Goal: Communication & Community: Ask a question

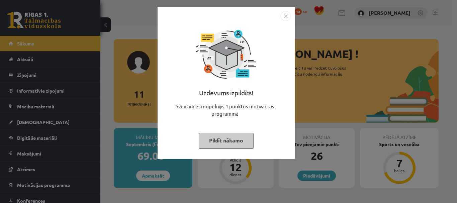
click at [282, 19] on img "Close" at bounding box center [286, 16] width 10 height 10
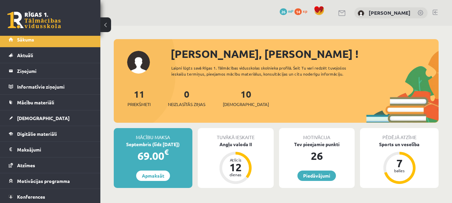
scroll to position [21, 0]
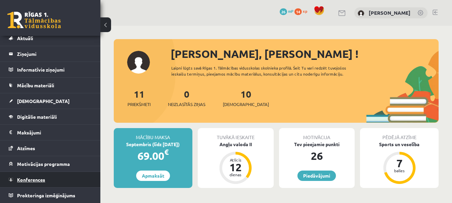
click at [36, 177] on span "Konferences" at bounding box center [31, 180] width 28 height 6
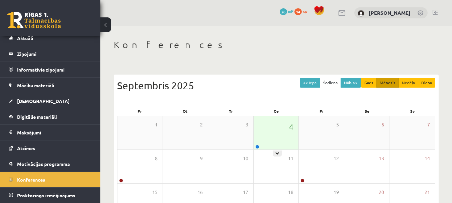
click at [284, 122] on div "4" at bounding box center [276, 132] width 45 height 33
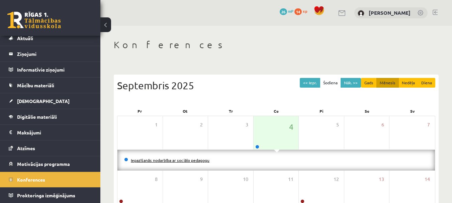
click at [179, 160] on link "Iepazīšanās nodarbība ar sociālo pedagogu" at bounding box center [170, 160] width 79 height 5
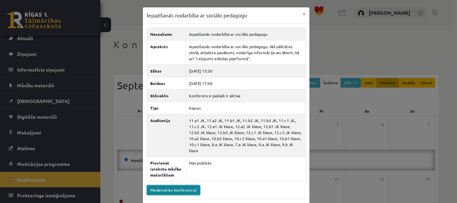
click at [178, 185] on link "Pievienoties konferencei" at bounding box center [173, 190] width 53 height 10
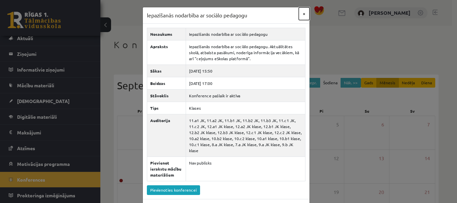
click at [301, 16] on button "×" at bounding box center [304, 13] width 11 height 13
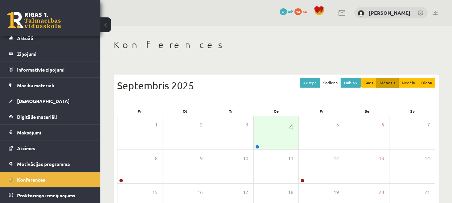
click at [236, 83] on div "Septembris 2025" at bounding box center [276, 85] width 318 height 15
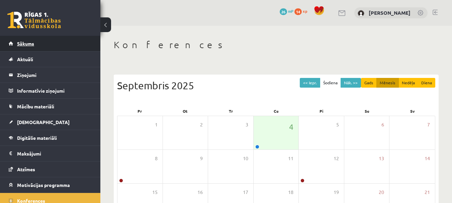
click at [31, 49] on link "Sākums" at bounding box center [50, 43] width 83 height 15
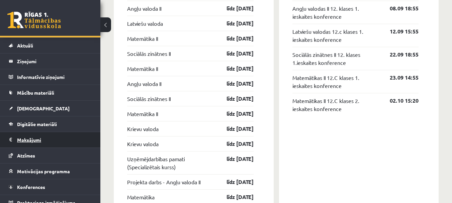
scroll to position [21, 0]
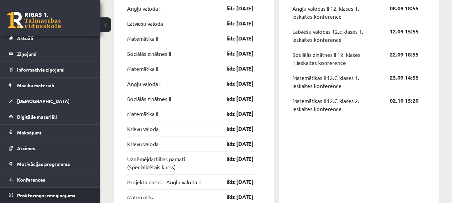
click at [76, 196] on link "Proktoringa izmēģinājums" at bounding box center [50, 195] width 83 height 15
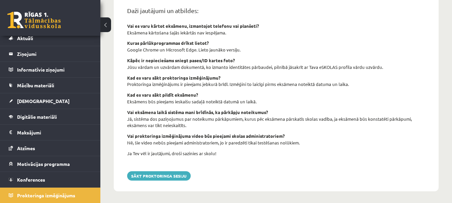
scroll to position [285, 0]
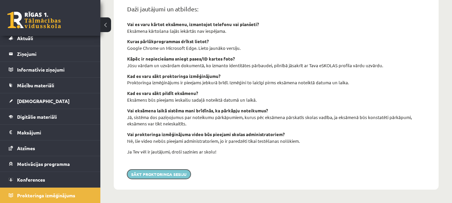
click at [168, 171] on button "Sākt proktoringa sesiju" at bounding box center [159, 174] width 64 height 9
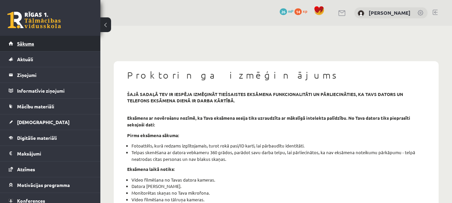
click at [18, 42] on span "Sākums" at bounding box center [25, 43] width 17 height 6
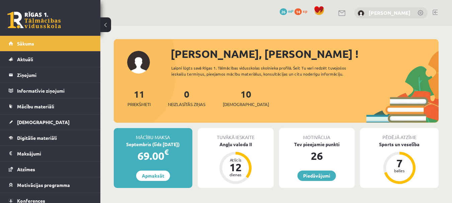
click at [381, 13] on link "[PERSON_NAME]" at bounding box center [390, 12] width 42 height 7
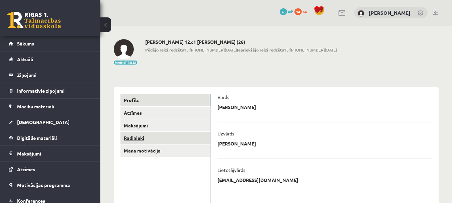
click at [143, 136] on link "Radinieki" at bounding box center [165, 138] width 90 height 12
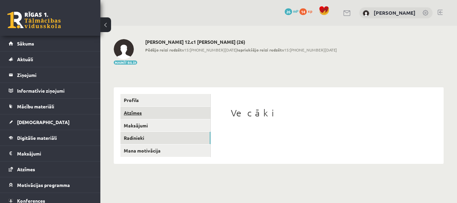
click at [139, 114] on link "Atzīmes" at bounding box center [165, 113] width 90 height 12
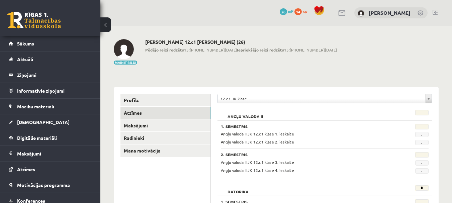
click at [420, 12] on link at bounding box center [421, 13] width 7 height 7
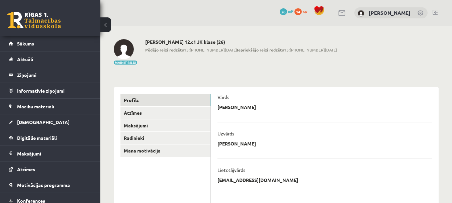
click at [339, 13] on link at bounding box center [342, 13] width 8 height 6
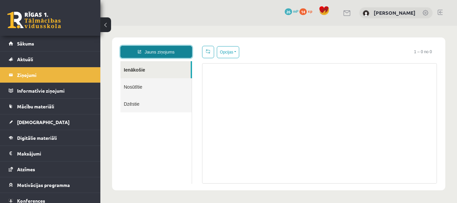
click at [157, 54] on link "Jauns ziņojums" at bounding box center [156, 52] width 72 height 12
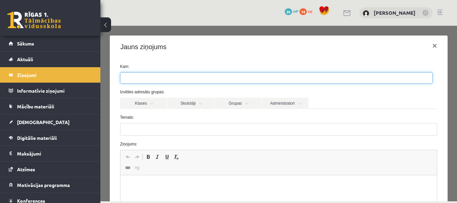
click at [166, 79] on ul at bounding box center [276, 78] width 312 height 11
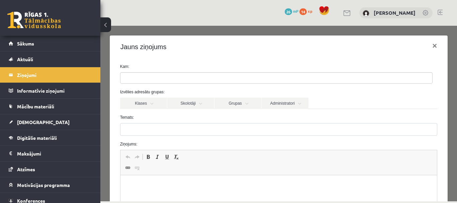
click at [166, 65] on label "Kam:" at bounding box center [279, 67] width 328 height 6
click at [152, 106] on link "Klases" at bounding box center [143, 103] width 47 height 11
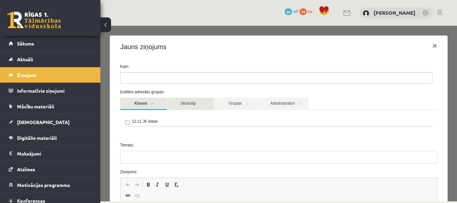
click at [178, 108] on link "Skolotāji" at bounding box center [190, 104] width 47 height 12
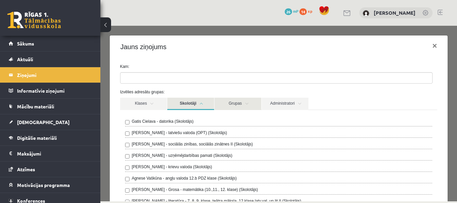
click at [238, 109] on link "Grupas" at bounding box center [238, 104] width 47 height 12
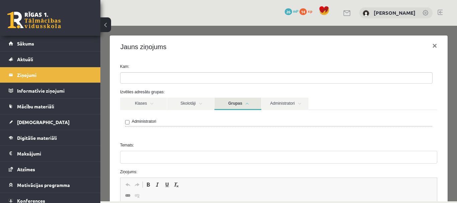
click at [239, 107] on link "Grupas" at bounding box center [238, 104] width 47 height 12
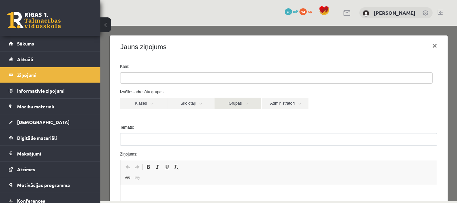
click at [239, 107] on link "Grupas" at bounding box center [238, 103] width 47 height 11
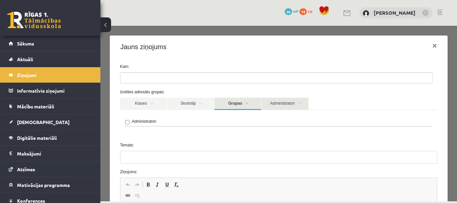
click at [301, 105] on link "Administratori" at bounding box center [285, 104] width 47 height 12
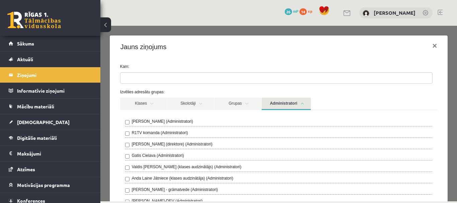
click at [301, 105] on link "Administratori" at bounding box center [286, 104] width 49 height 12
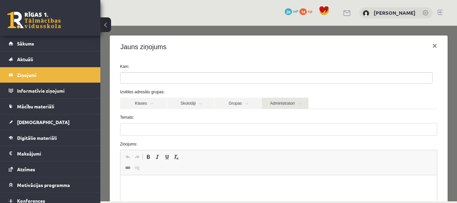
click at [301, 105] on link "Administratori" at bounding box center [285, 103] width 47 height 11
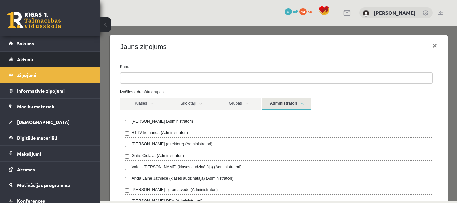
click at [26, 59] on span "Aktuāli" at bounding box center [25, 59] width 16 height 6
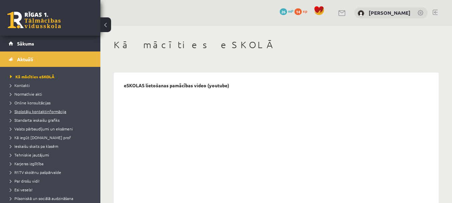
click at [40, 111] on span "Skolotāju kontaktinformācija" at bounding box center [38, 111] width 56 height 5
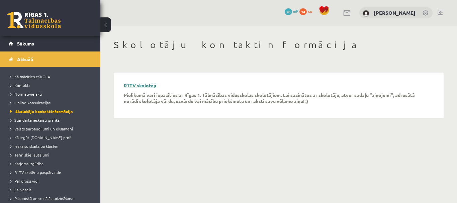
click at [149, 86] on link "R1TV skolotāji" at bounding box center [140, 85] width 32 height 6
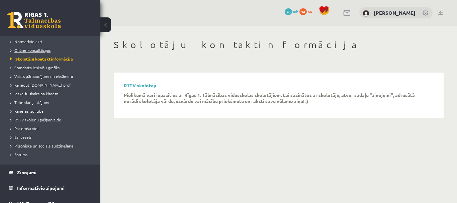
scroll to position [33, 0]
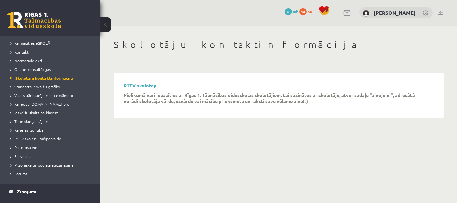
click at [58, 104] on span "Kā iegūt [DOMAIN_NAME] prof" at bounding box center [40, 103] width 61 height 5
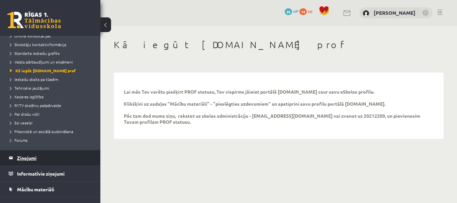
click at [24, 157] on legend "Ziņojumi 0" at bounding box center [54, 157] width 75 height 15
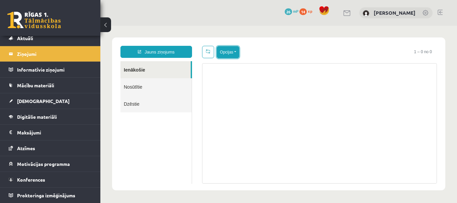
click at [223, 56] on button "Opcijas" at bounding box center [228, 52] width 22 height 12
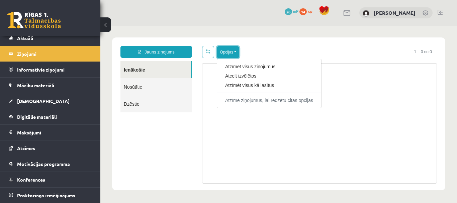
click at [223, 56] on button "Opcijas" at bounding box center [228, 52] width 22 height 12
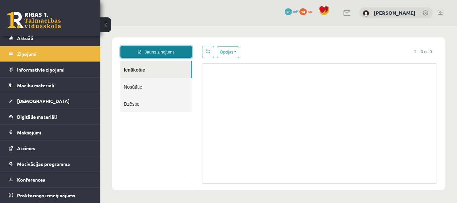
click at [178, 52] on link "Jauns ziņojums" at bounding box center [156, 52] width 72 height 12
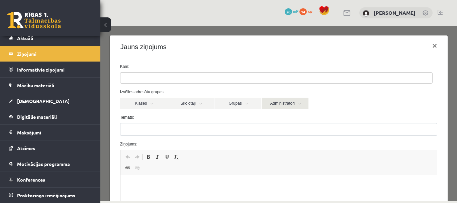
click at [302, 105] on link "Administratori" at bounding box center [285, 103] width 47 height 11
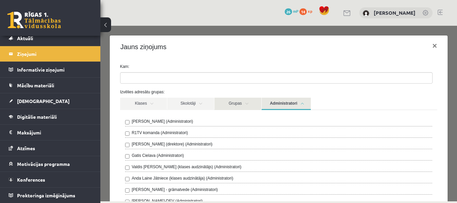
click at [239, 104] on link "Grupas" at bounding box center [238, 104] width 47 height 12
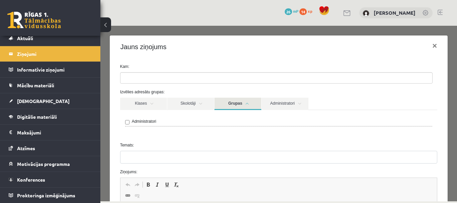
click at [239, 104] on link "Grupas" at bounding box center [238, 104] width 47 height 12
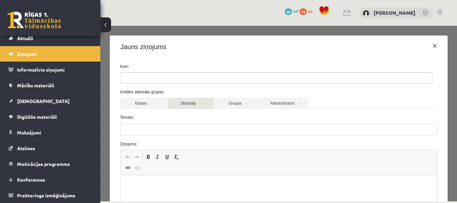
click at [202, 100] on link "Skolotāji" at bounding box center [190, 103] width 47 height 11
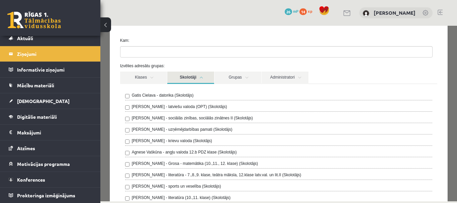
scroll to position [67, 0]
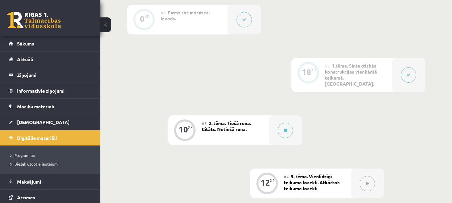
scroll to position [209, 0]
